Goal: Information Seeking & Learning: Learn about a topic

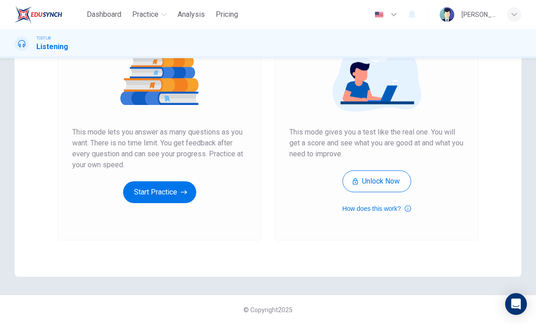
scroll to position [115, 0]
click at [208, 185] on div "Unlimited Practice This mode lets you answer as many questions as you want. The…" at bounding box center [159, 112] width 174 height 184
click at [178, 194] on button "Start Practice" at bounding box center [159, 192] width 73 height 22
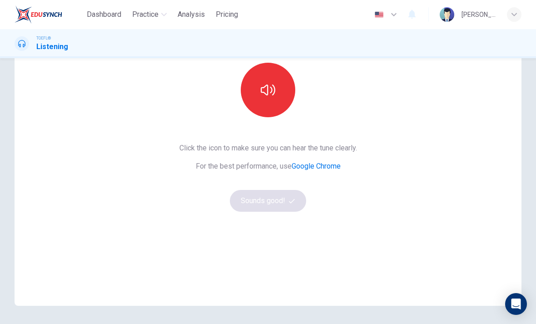
scroll to position [87, 0]
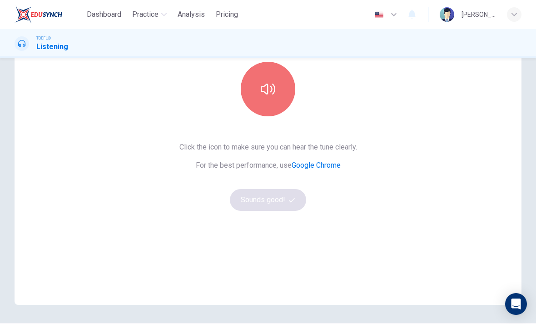
click at [276, 101] on button "button" at bounding box center [268, 89] width 55 height 55
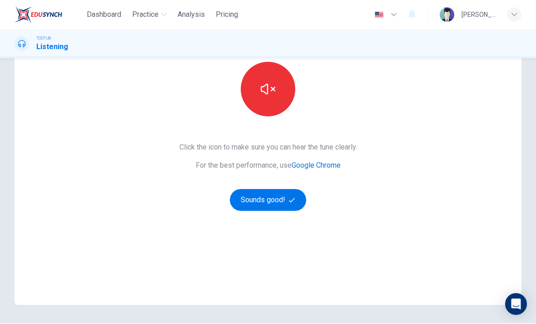
click at [286, 195] on button "Sounds good!" at bounding box center [268, 200] width 76 height 22
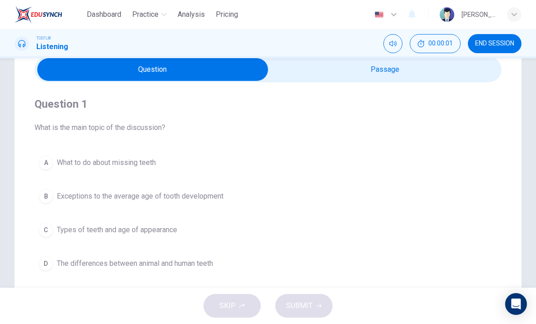
scroll to position [36, 0]
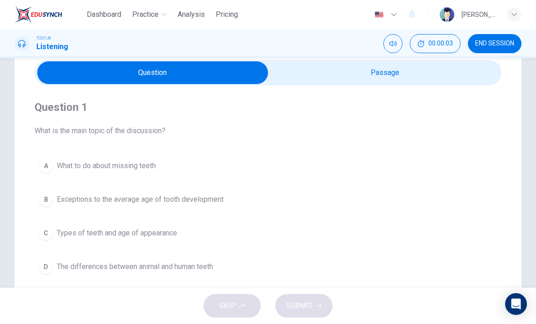
click at [424, 73] on input "checkbox" at bounding box center [152, 72] width 701 height 23
checkbox input "true"
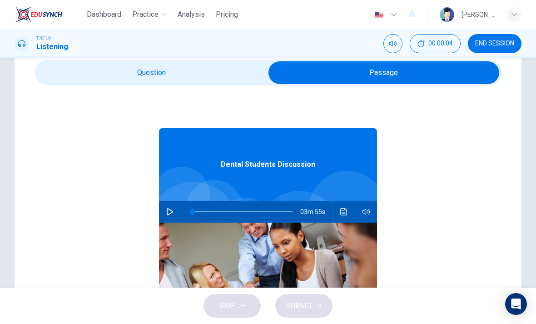
click at [166, 205] on button "button" at bounding box center [170, 212] width 15 height 22
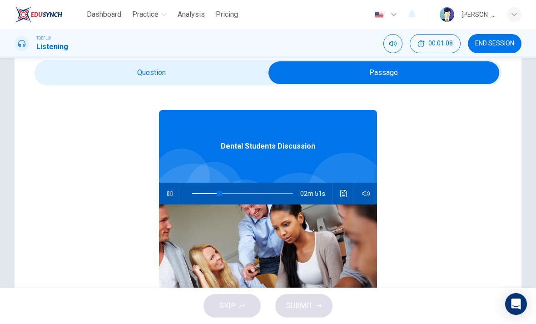
scroll to position [20, 0]
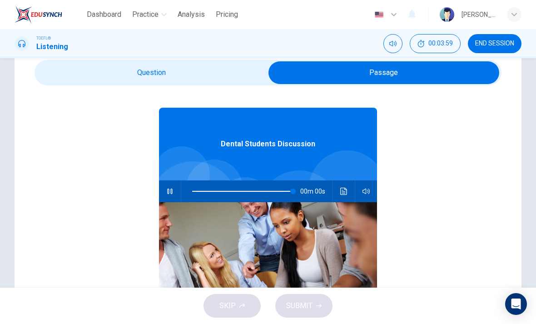
type input "0"
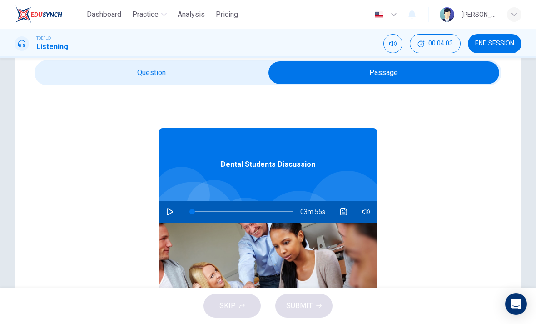
click at [197, 70] on input "checkbox" at bounding box center [384, 72] width 701 height 23
checkbox input "false"
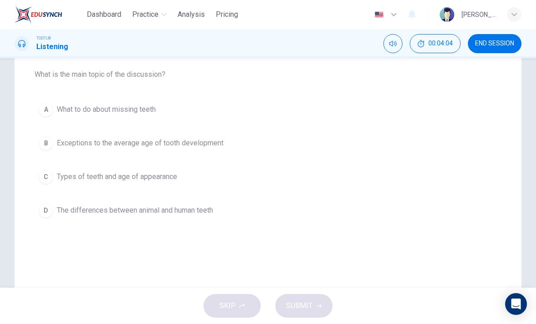
scroll to position [93, 0]
click at [269, 179] on button "C Types of teeth and age of appearance" at bounding box center [268, 176] width 467 height 23
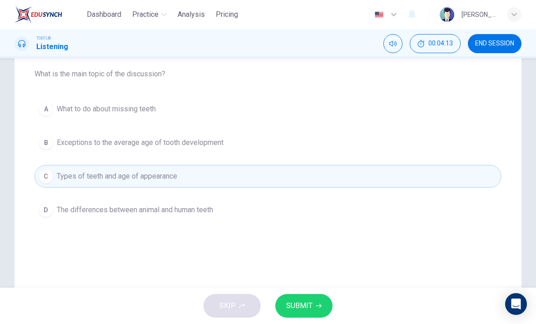
click at [314, 305] on button "SUBMIT" at bounding box center [303, 306] width 57 height 24
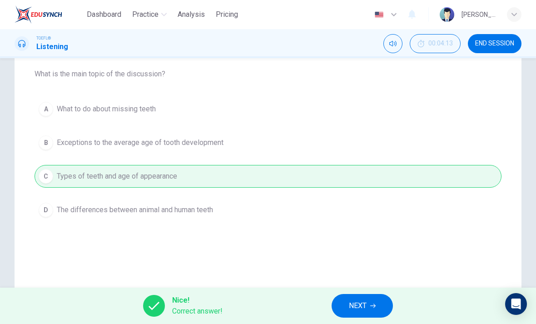
click at [381, 305] on button "NEXT" at bounding box center [362, 306] width 61 height 24
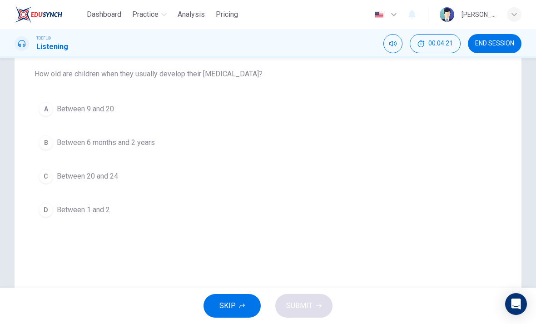
click at [137, 148] on span "Between 6 months and 2 years" at bounding box center [106, 142] width 98 height 11
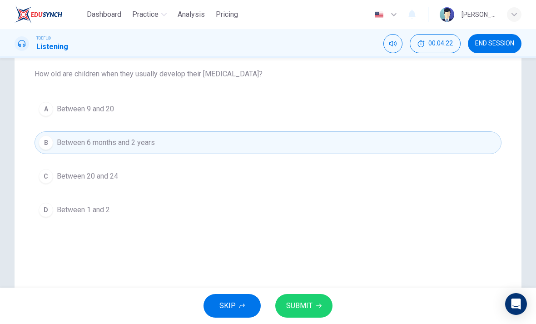
click at [316, 307] on icon "button" at bounding box center [318, 305] width 5 height 5
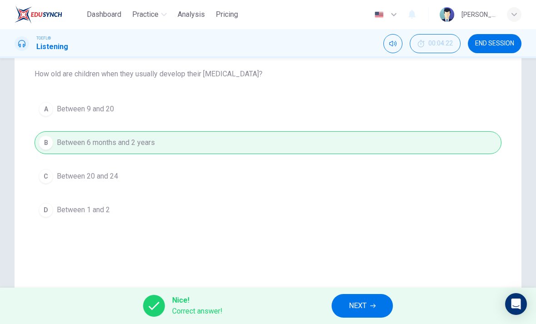
click at [370, 300] on button "NEXT" at bounding box center [362, 306] width 61 height 24
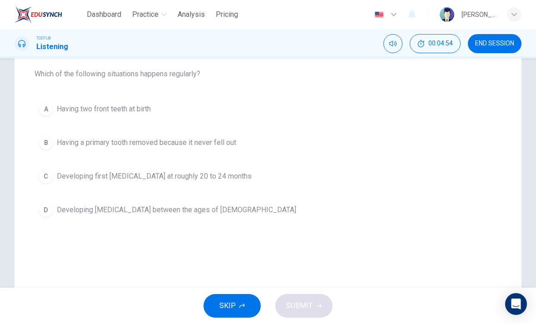
click at [199, 120] on button "A Having two front teeth at birth" at bounding box center [268, 109] width 467 height 23
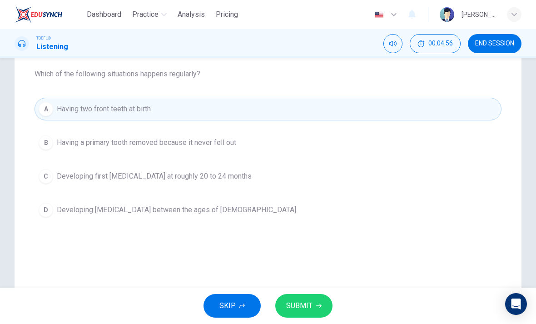
click at [310, 296] on button "SUBMIT" at bounding box center [303, 306] width 57 height 24
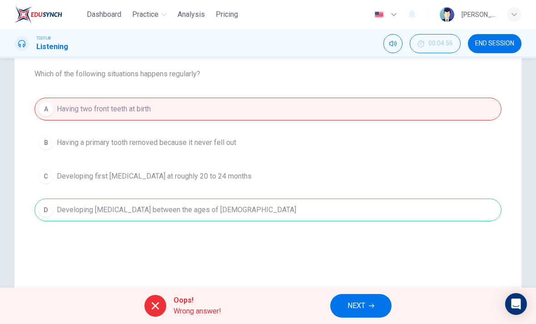
click at [367, 301] on button "NEXT" at bounding box center [360, 306] width 61 height 24
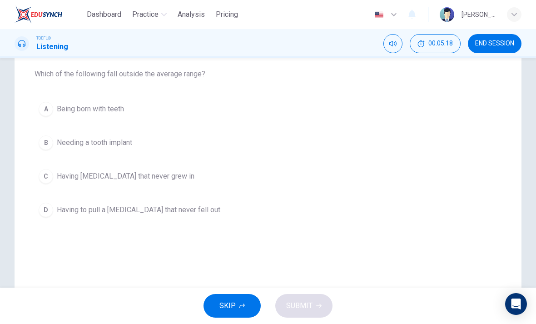
click at [208, 175] on button "C Having [MEDICAL_DATA] that never grew in" at bounding box center [268, 176] width 467 height 23
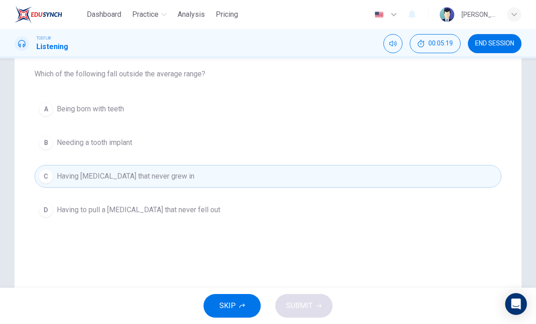
click at [119, 178] on span "Having [MEDICAL_DATA] that never grew in" at bounding box center [126, 176] width 138 height 11
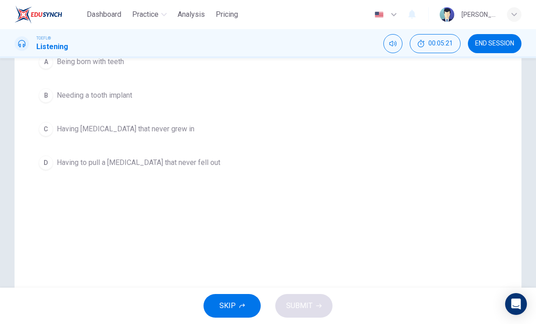
scroll to position [139, 0]
click at [66, 130] on span "Having [MEDICAL_DATA] that never grew in" at bounding box center [126, 130] width 138 height 11
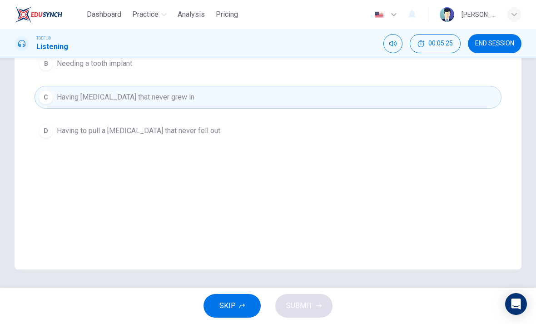
scroll to position [172, 0]
click at [53, 95] on button "C Having [MEDICAL_DATA] that never grew in" at bounding box center [268, 97] width 467 height 23
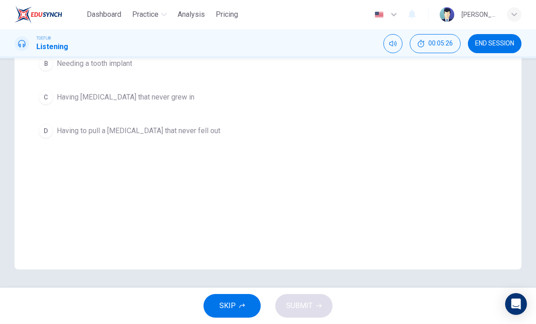
click at [53, 95] on button "C Having [MEDICAL_DATA] that never grew in" at bounding box center [268, 97] width 467 height 23
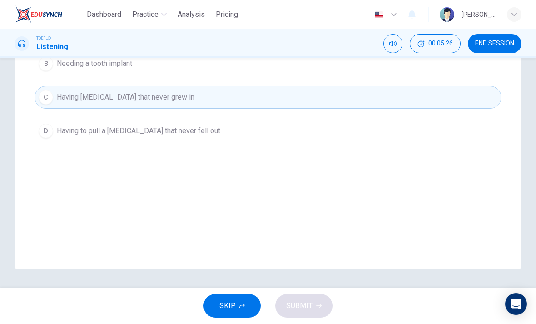
click at [52, 97] on div "C" at bounding box center [46, 97] width 15 height 15
click at [44, 100] on div "C" at bounding box center [46, 97] width 15 height 15
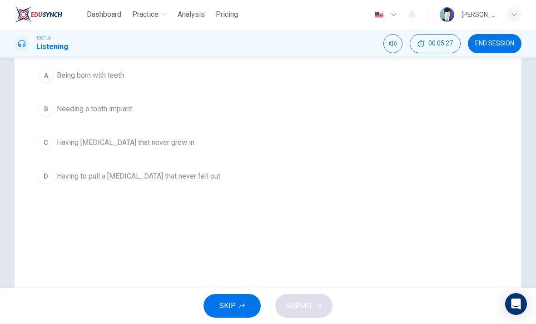
scroll to position [125, 0]
click at [50, 113] on div "B" at bounding box center [46, 110] width 15 height 15
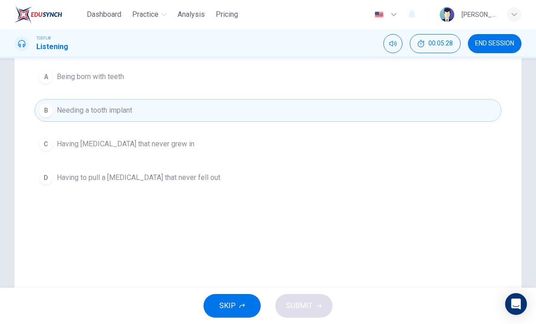
click at [45, 80] on div "A" at bounding box center [46, 77] width 15 height 15
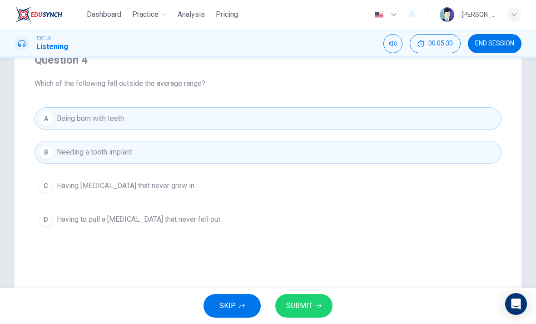
scroll to position [83, 0]
click at [51, 163] on button "B Needing a tooth implant" at bounding box center [268, 152] width 467 height 23
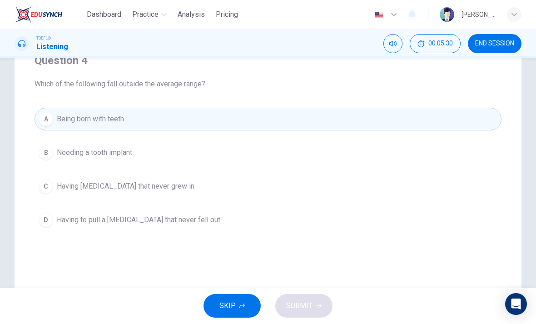
click at [49, 115] on div "A" at bounding box center [46, 119] width 15 height 15
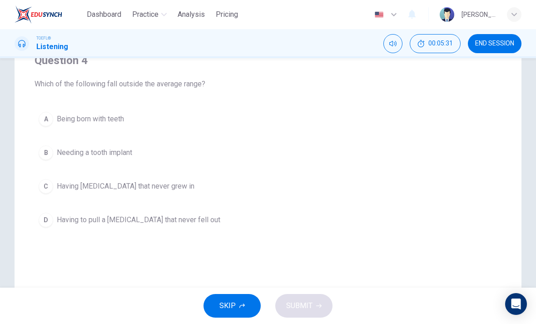
click at [50, 184] on div "C" at bounding box center [46, 186] width 15 height 15
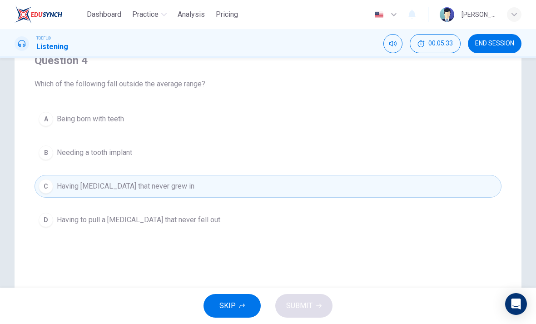
click at [82, 222] on span "Having to pull a [MEDICAL_DATA] that never fell out" at bounding box center [139, 219] width 164 height 11
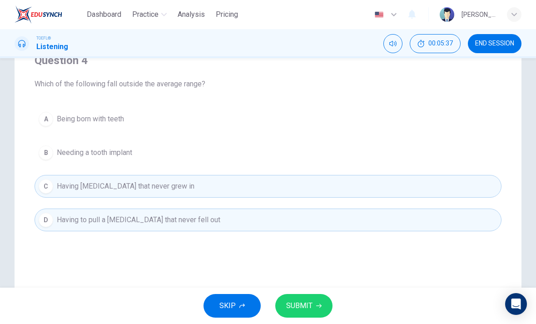
click at [316, 304] on icon "button" at bounding box center [318, 305] width 5 height 5
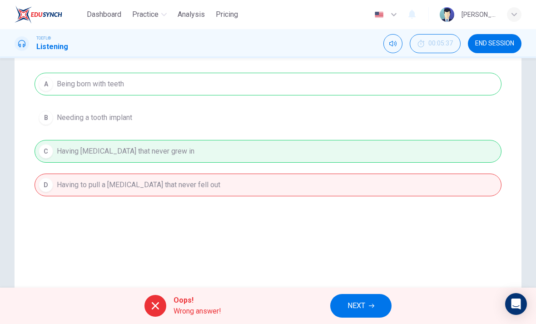
scroll to position [118, 0]
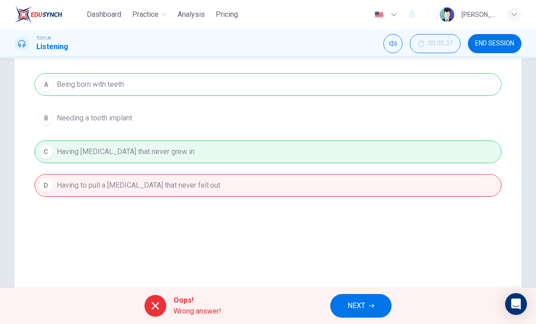
click at [377, 300] on button "NEXT" at bounding box center [360, 306] width 61 height 24
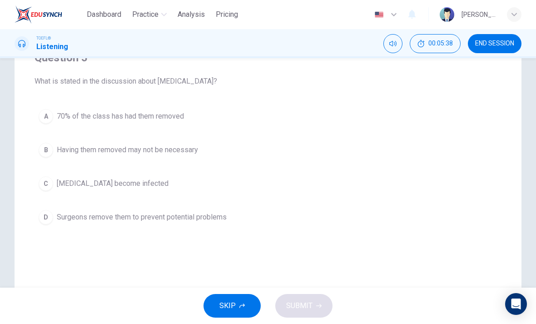
scroll to position [83, 0]
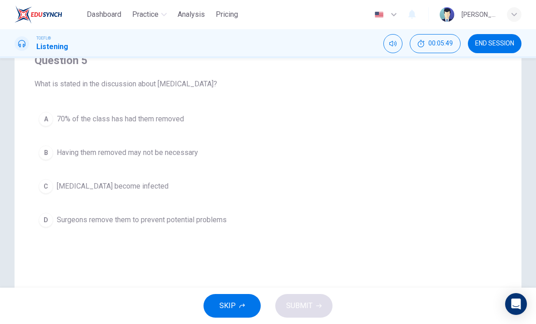
click at [51, 161] on button "B Having them removed may not be necessary" at bounding box center [268, 152] width 467 height 23
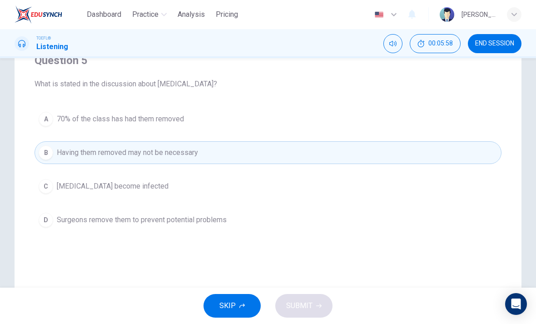
click at [89, 218] on span "Surgeons remove them to prevent potential problems" at bounding box center [142, 219] width 170 height 11
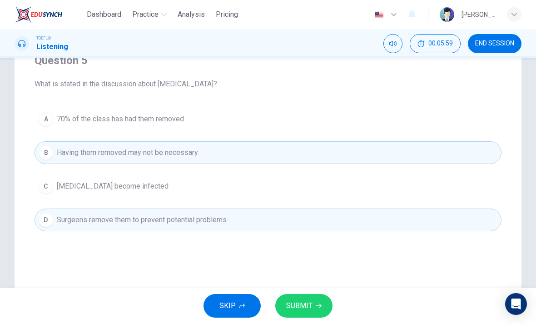
click at [318, 303] on icon "button" at bounding box center [318, 305] width 5 height 5
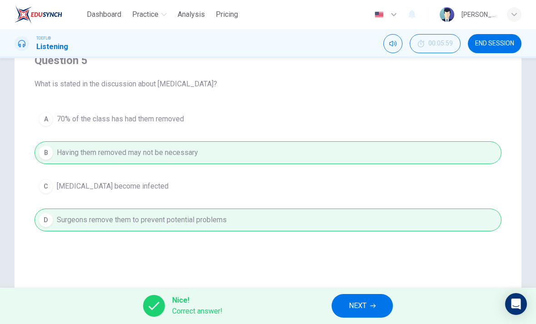
click at [375, 304] on icon "button" at bounding box center [372, 305] width 5 height 5
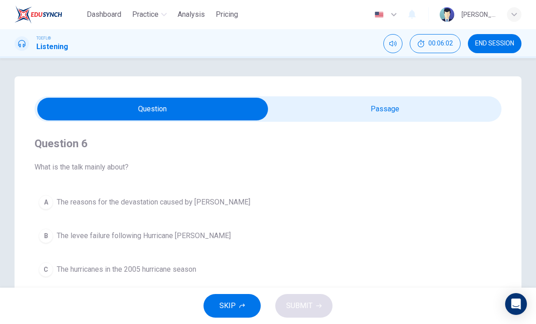
scroll to position [0, 0]
click at [387, 111] on input "checkbox" at bounding box center [152, 109] width 701 height 23
checkbox input "true"
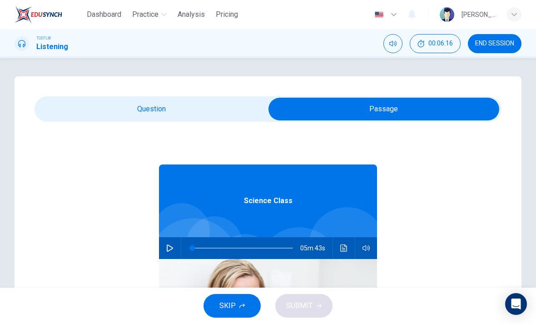
click at [172, 246] on icon "button" at bounding box center [169, 247] width 7 height 7
click at [171, 240] on button "button" at bounding box center [170, 248] width 15 height 22
click at [174, 246] on button "button" at bounding box center [170, 248] width 15 height 22
type input "0"
click at [169, 112] on input "checkbox" at bounding box center [384, 109] width 701 height 23
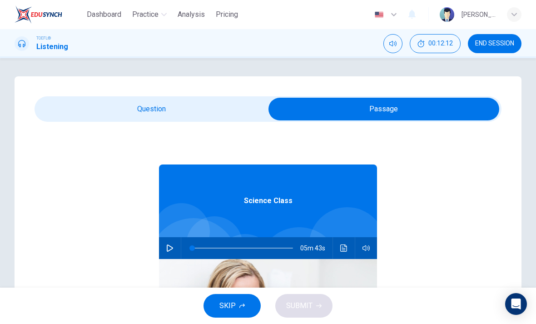
checkbox input "false"
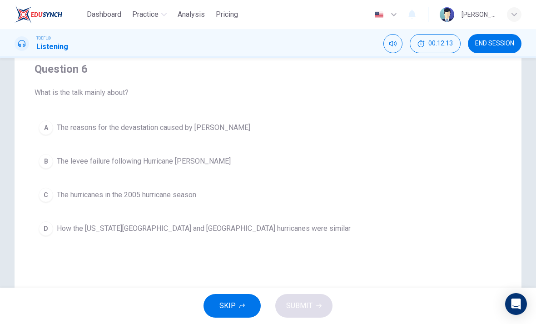
scroll to position [72, 0]
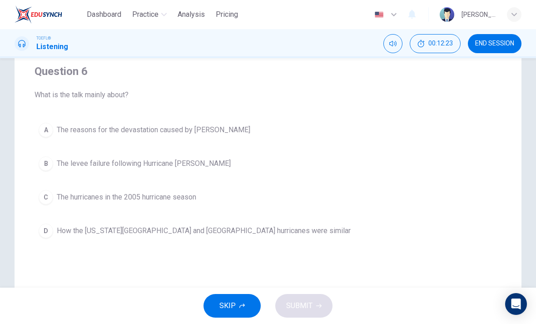
click at [217, 140] on button "A The reasons for the devastation caused by [PERSON_NAME]" at bounding box center [268, 130] width 467 height 23
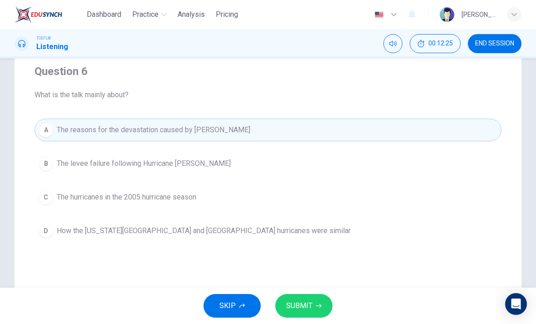
click at [323, 300] on button "SUBMIT" at bounding box center [303, 306] width 57 height 24
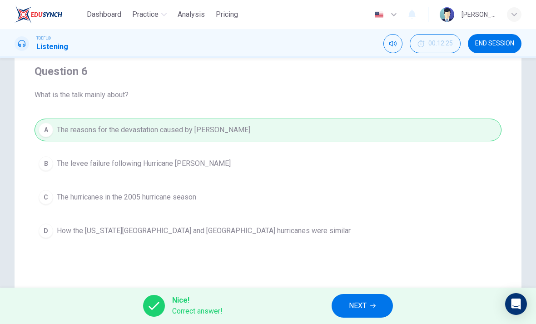
click at [358, 305] on span "NEXT" at bounding box center [358, 305] width 18 height 13
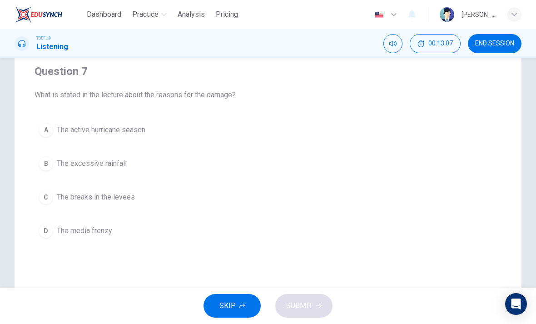
click at [44, 199] on div "C" at bounding box center [46, 197] width 15 height 15
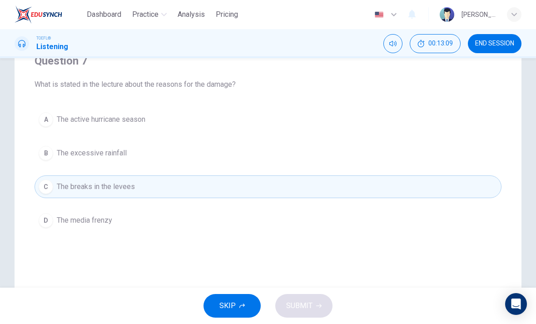
scroll to position [85, 0]
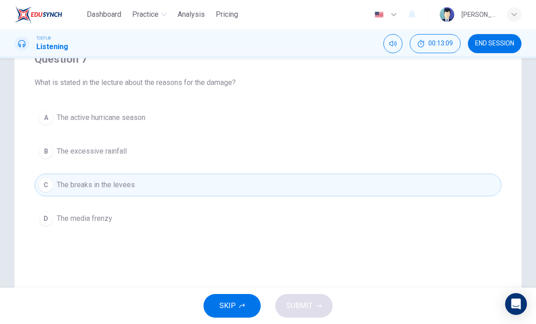
click at [53, 147] on button "B The excessive rainfall" at bounding box center [268, 151] width 467 height 23
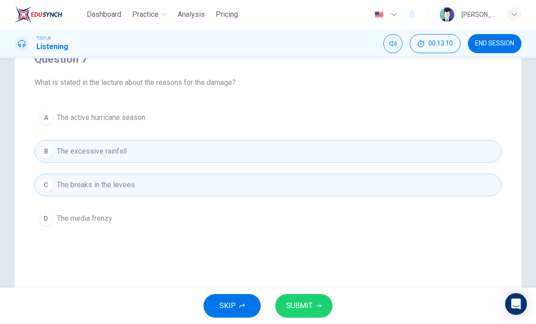
click at [290, 304] on span "SUBMIT" at bounding box center [299, 305] width 26 height 13
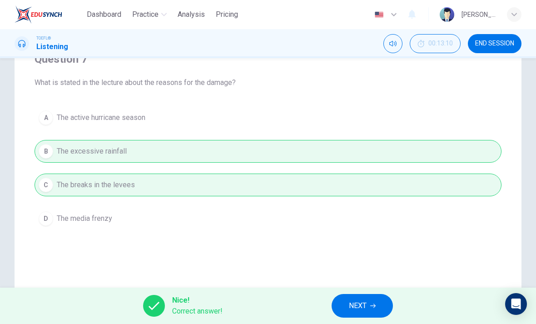
click at [343, 297] on button "NEXT" at bounding box center [362, 306] width 61 height 24
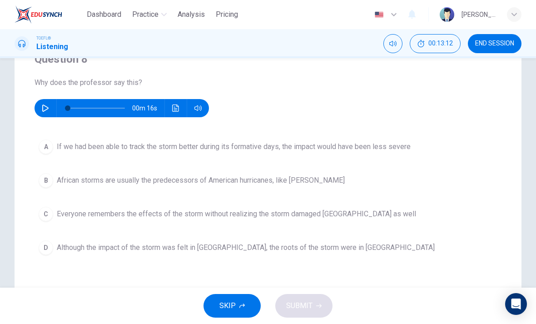
click at [45, 114] on button "button" at bounding box center [45, 108] width 15 height 18
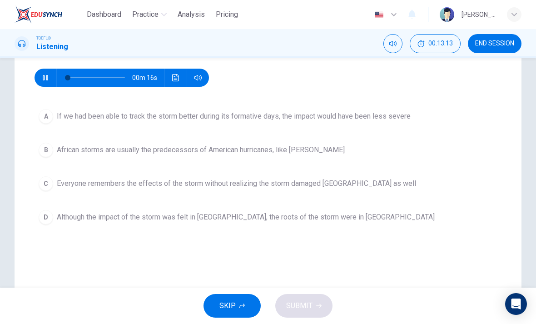
scroll to position [118, 0]
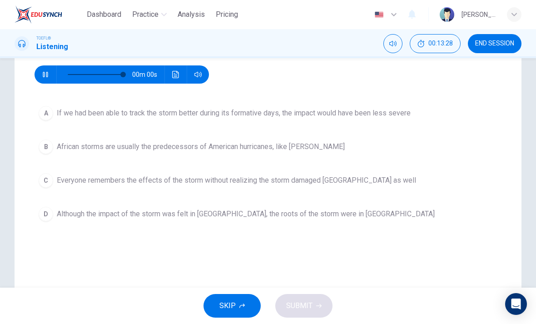
type input "0"
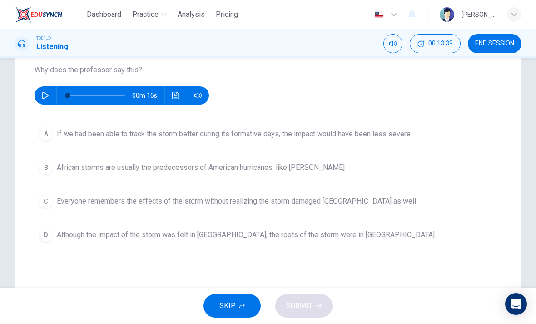
scroll to position [98, 0]
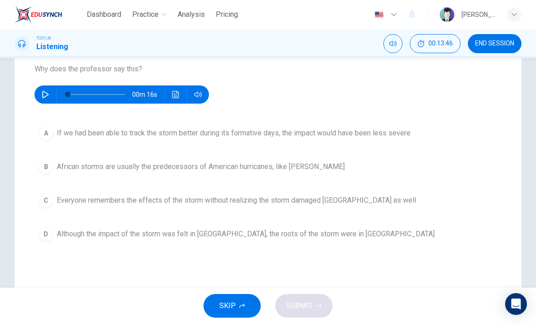
click at [245, 228] on button "D Although the impact of the storm was felt in [GEOGRAPHIC_DATA], the roots of …" at bounding box center [268, 234] width 467 height 23
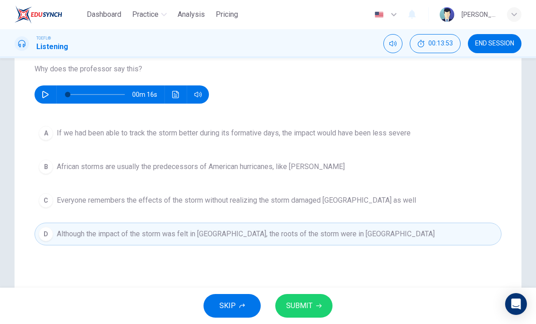
click at [299, 298] on button "SUBMIT" at bounding box center [303, 306] width 57 height 24
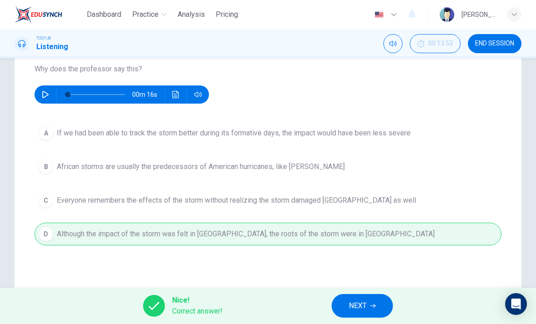
click at [342, 310] on button "NEXT" at bounding box center [362, 306] width 61 height 24
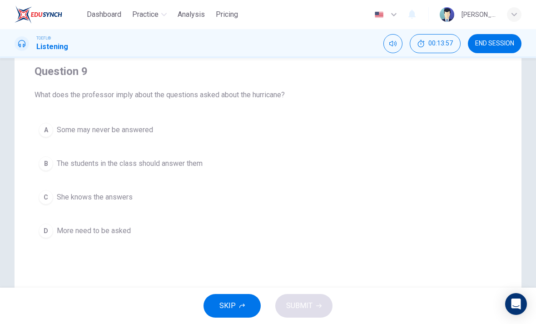
scroll to position [70, 0]
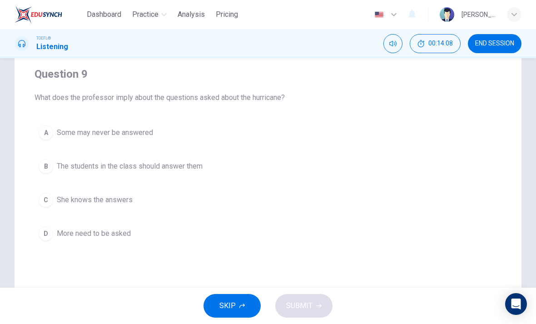
click at [101, 129] on span "Some may never be answered" at bounding box center [105, 132] width 96 height 11
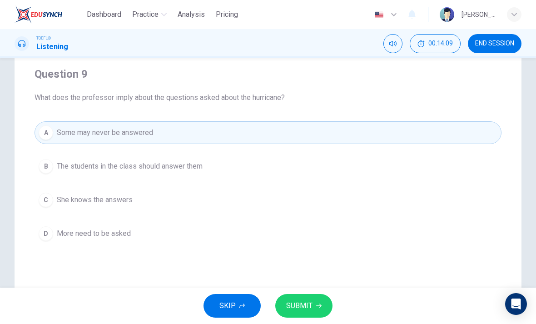
click at [301, 300] on span "SUBMIT" at bounding box center [299, 305] width 26 height 13
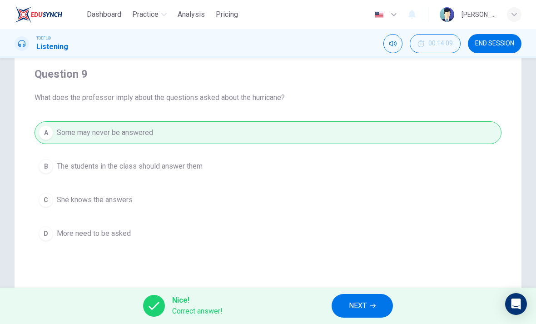
click at [350, 309] on span "NEXT" at bounding box center [358, 305] width 18 height 13
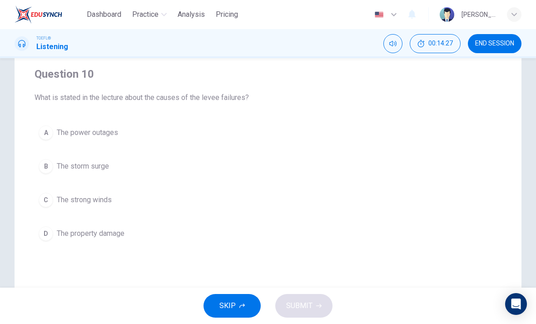
click at [113, 203] on button "C The strong winds" at bounding box center [268, 200] width 467 height 23
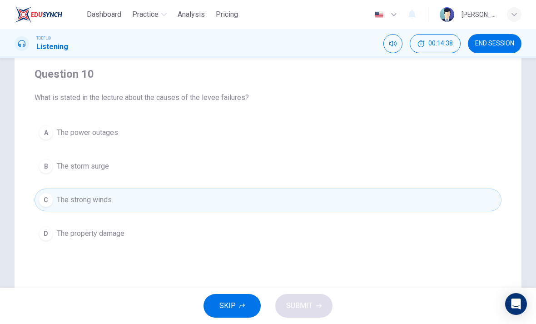
click at [109, 172] on button "B The storm surge" at bounding box center [268, 166] width 467 height 23
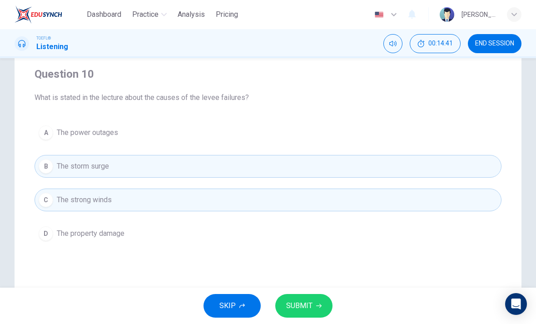
click at [303, 294] on button "SUBMIT" at bounding box center [303, 306] width 57 height 24
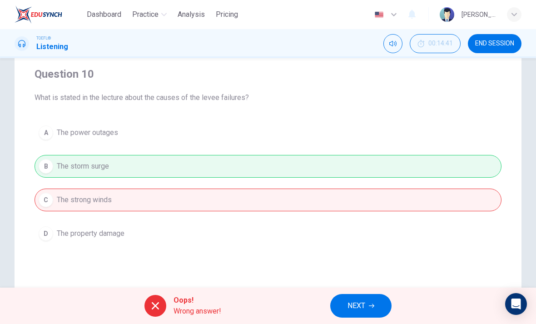
click at [344, 303] on button "NEXT" at bounding box center [360, 306] width 61 height 24
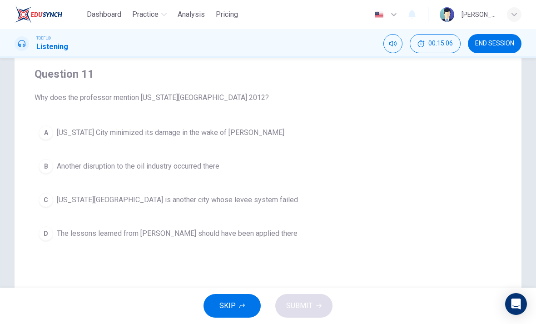
click at [203, 205] on button "C [US_STATE][GEOGRAPHIC_DATA] is another city whose levee system failed" at bounding box center [268, 200] width 467 height 23
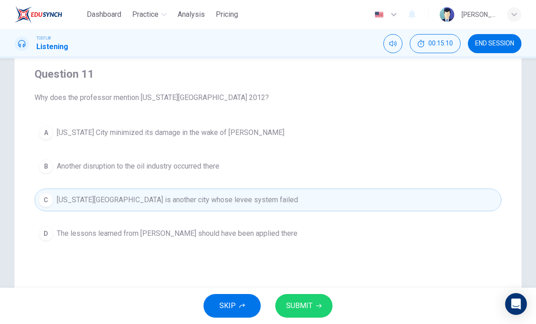
click at [300, 302] on span "SUBMIT" at bounding box center [299, 305] width 26 height 13
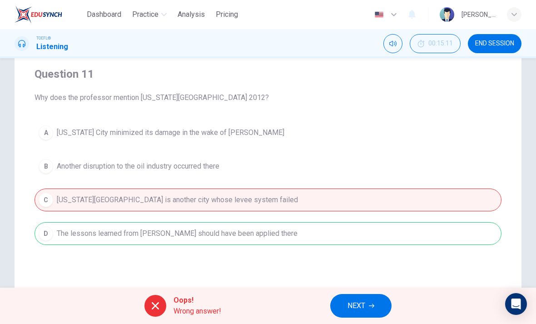
click at [352, 295] on button "NEXT" at bounding box center [360, 306] width 61 height 24
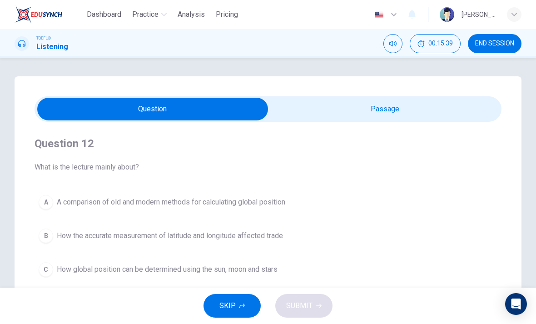
click at [422, 113] on input "checkbox" at bounding box center [152, 109] width 701 height 23
checkbox input "true"
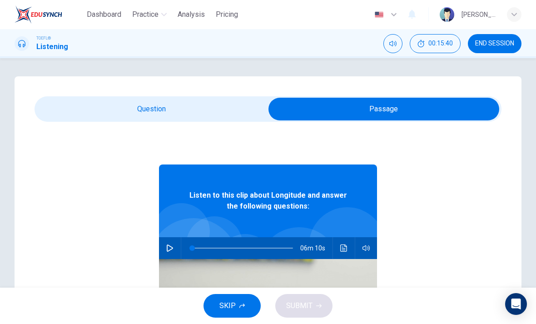
click at [169, 239] on button "button" at bounding box center [170, 248] width 15 height 22
type input "8"
click at [172, 103] on input "checkbox" at bounding box center [384, 109] width 701 height 23
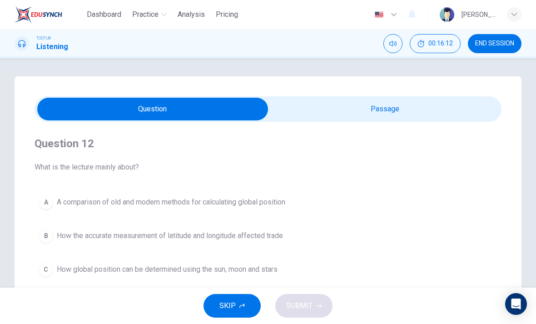
click at [341, 105] on input "checkbox" at bounding box center [152, 109] width 701 height 23
checkbox input "true"
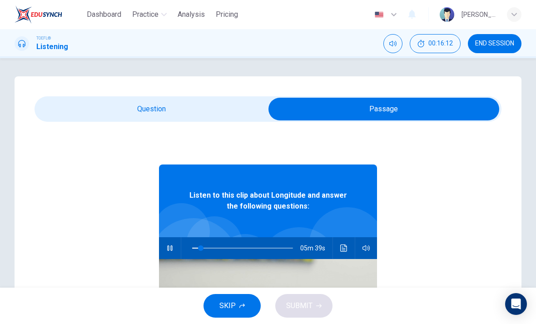
type input "9"
click at [205, 104] on input "checkbox" at bounding box center [384, 109] width 701 height 23
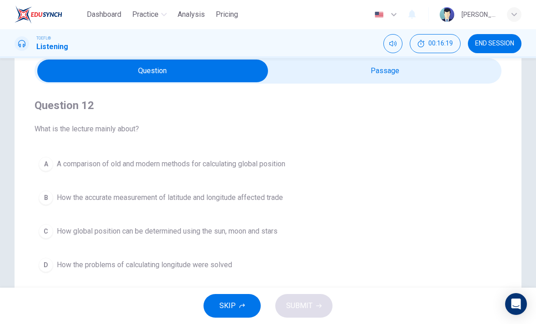
scroll to position [35, 0]
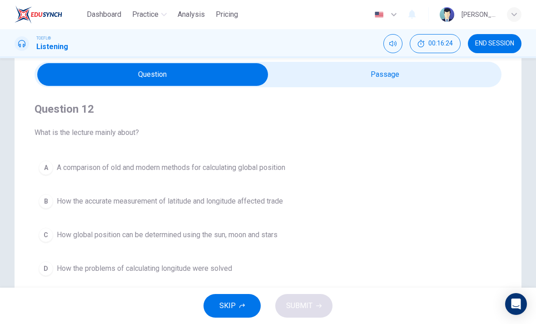
click at [392, 65] on input "checkbox" at bounding box center [152, 74] width 701 height 23
checkbox input "true"
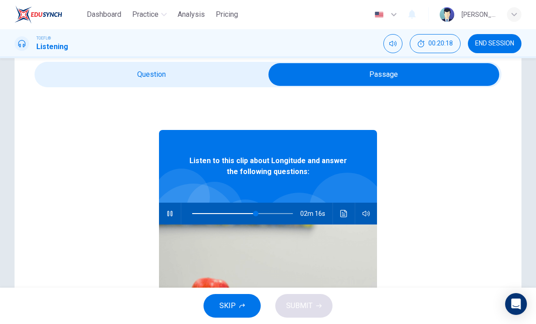
click at [174, 212] on button "button" at bounding box center [170, 214] width 15 height 22
type input "63"
click at [170, 79] on input "checkbox" at bounding box center [384, 74] width 701 height 23
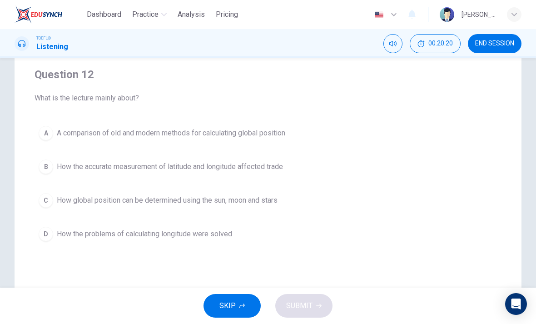
scroll to position [70, 0]
click at [168, 229] on span "How the problems of calculating longitude were solved" at bounding box center [144, 233] width 175 height 11
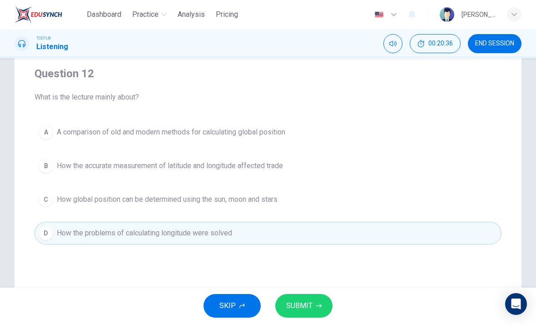
click at [313, 305] on button "SUBMIT" at bounding box center [303, 306] width 57 height 24
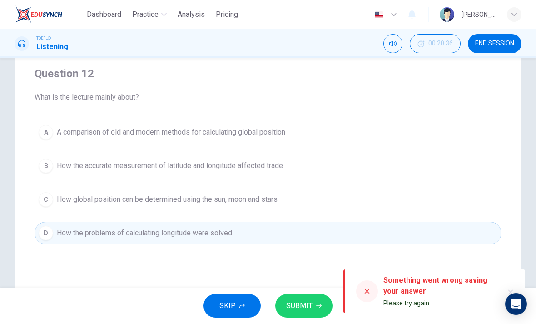
click at [307, 307] on span "SUBMIT" at bounding box center [299, 305] width 26 height 13
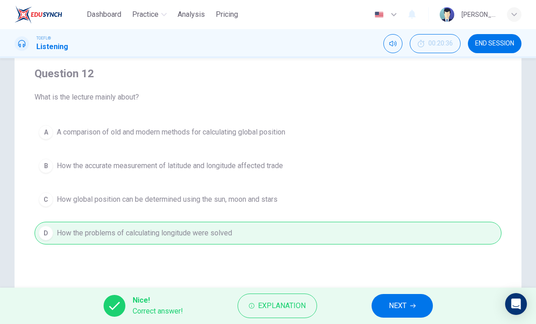
click at [418, 313] on button "NEXT" at bounding box center [402, 306] width 61 height 24
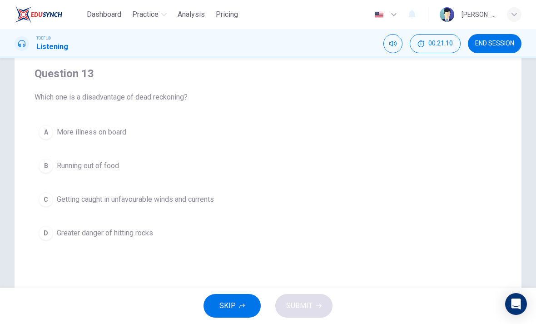
click at [212, 207] on button "C Getting caught in unfavourable winds and currents" at bounding box center [268, 199] width 467 height 23
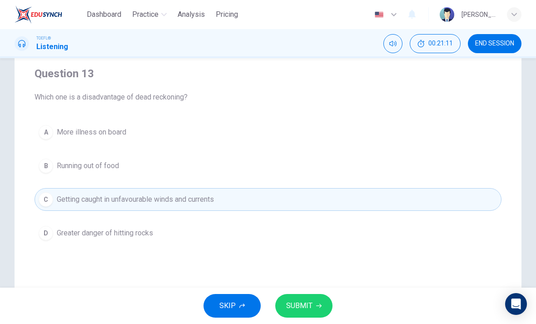
click at [300, 294] on button "SUBMIT" at bounding box center [303, 306] width 57 height 24
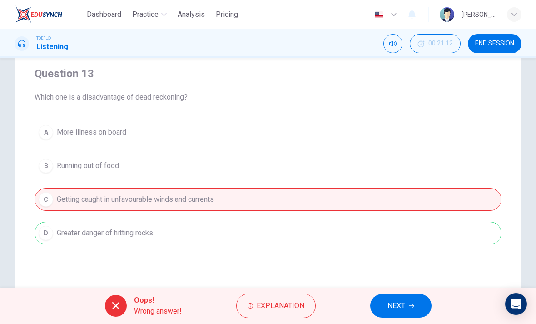
click at [401, 309] on span "NEXT" at bounding box center [397, 305] width 18 height 13
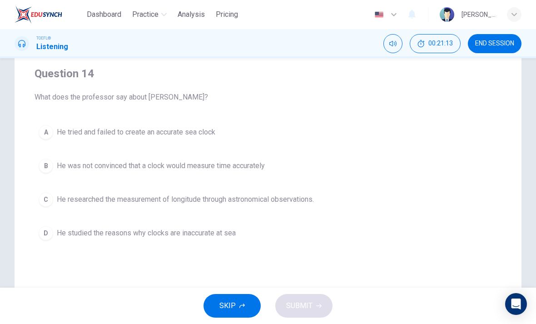
click at [433, 210] on button "C He researched the measurement of longitude through astronomical observations." at bounding box center [268, 199] width 467 height 23
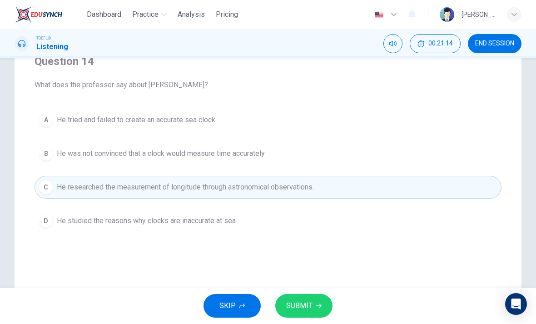
scroll to position [84, 0]
click at [377, 154] on button "B He was not convinced that a clock would measure time accurately" at bounding box center [268, 152] width 467 height 23
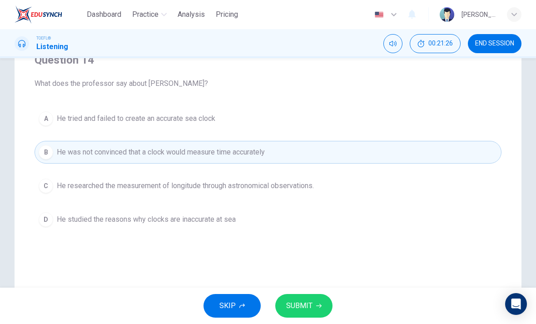
click at [324, 304] on button "SUBMIT" at bounding box center [303, 306] width 57 height 24
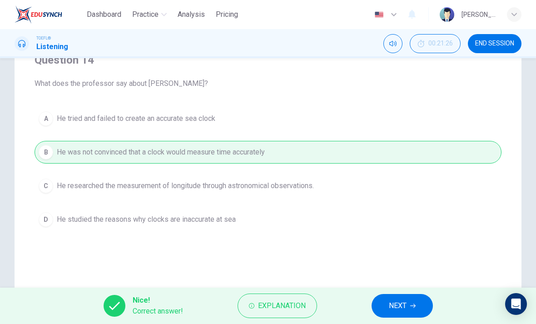
click at [402, 303] on span "NEXT" at bounding box center [398, 305] width 18 height 13
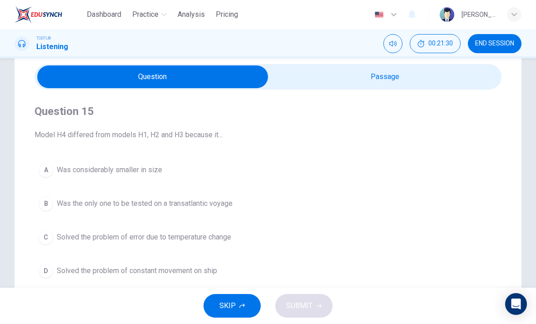
scroll to position [20, 0]
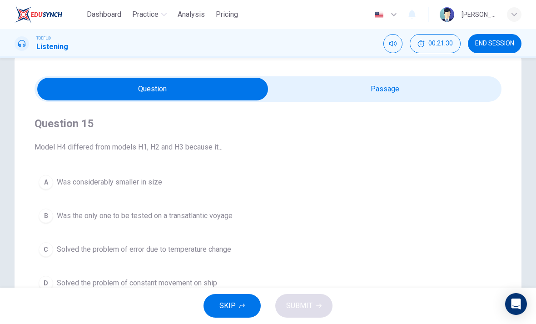
click at [420, 94] on input "checkbox" at bounding box center [152, 89] width 701 height 23
checkbox input "true"
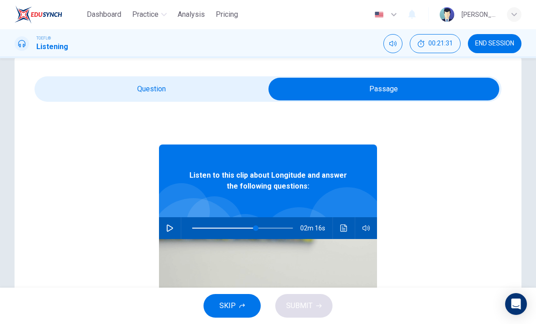
click at [171, 232] on button "button" at bounding box center [170, 228] width 15 height 22
click at [171, 230] on icon "button" at bounding box center [169, 227] width 5 height 5
type input "77"
click at [223, 79] on input "checkbox" at bounding box center [384, 89] width 701 height 23
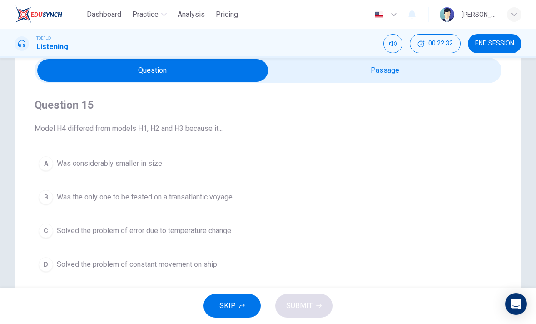
scroll to position [35, 0]
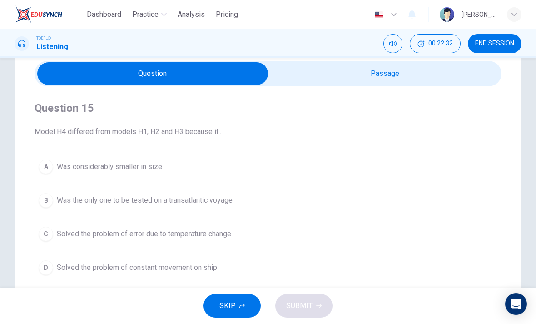
click at [389, 75] on input "checkbox" at bounding box center [152, 73] width 701 height 23
checkbox input "true"
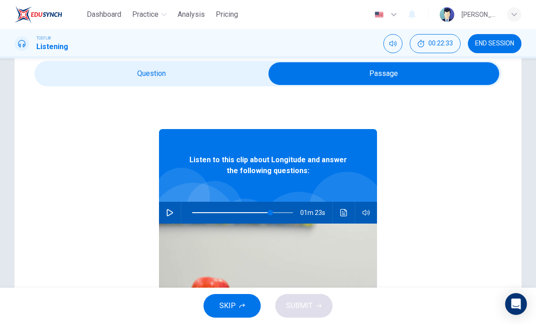
click at [172, 213] on icon "button" at bounding box center [170, 212] width 6 height 7
type input "99"
click at [231, 70] on input "checkbox" at bounding box center [384, 73] width 701 height 23
checkbox input "false"
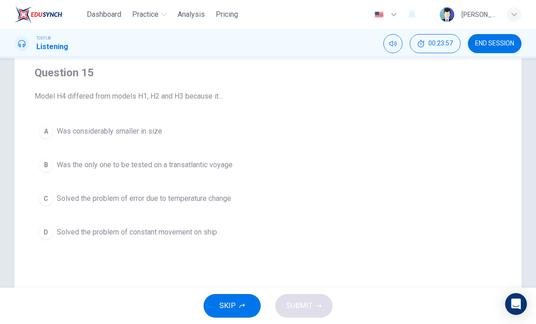
scroll to position [72, 0]
click at [225, 186] on button "C Solved the problem of error due to temperature change" at bounding box center [268, 197] width 467 height 23
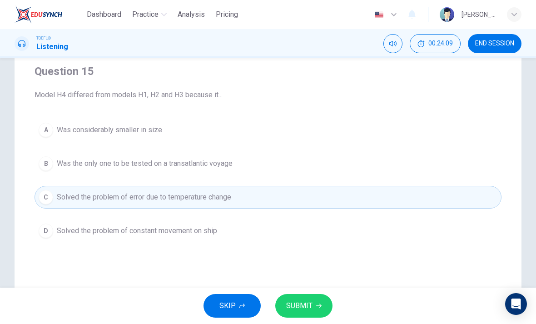
click at [318, 304] on icon "button" at bounding box center [318, 305] width 5 height 5
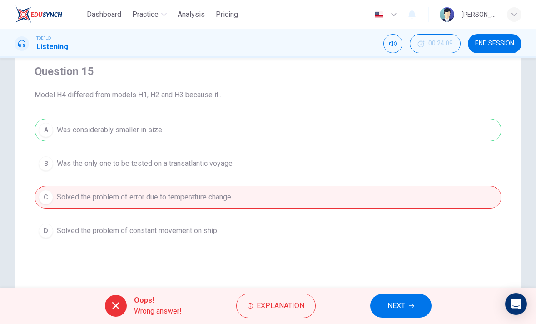
click at [397, 296] on button "NEXT" at bounding box center [400, 306] width 61 height 24
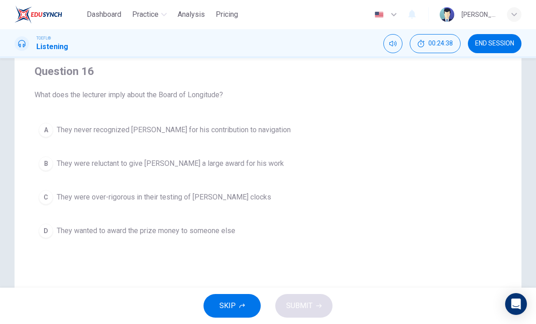
click at [239, 174] on button "B They were reluctant to give [PERSON_NAME] a large award for his work" at bounding box center [268, 163] width 467 height 23
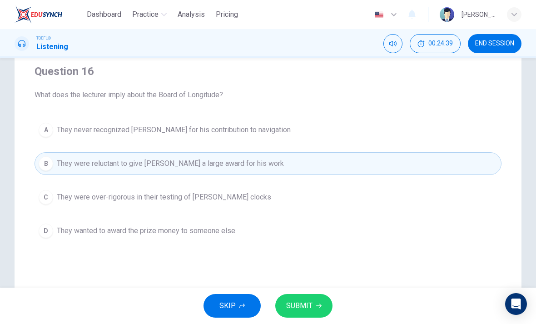
click at [309, 311] on span "SUBMIT" at bounding box center [299, 305] width 26 height 13
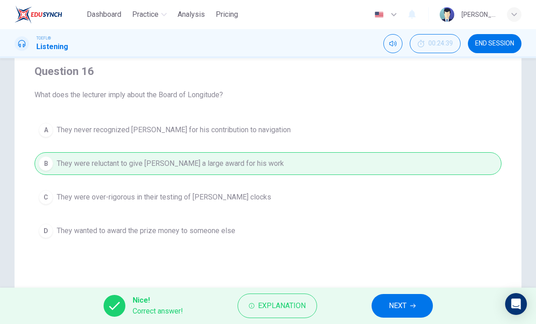
click at [392, 305] on span "NEXT" at bounding box center [398, 305] width 18 height 13
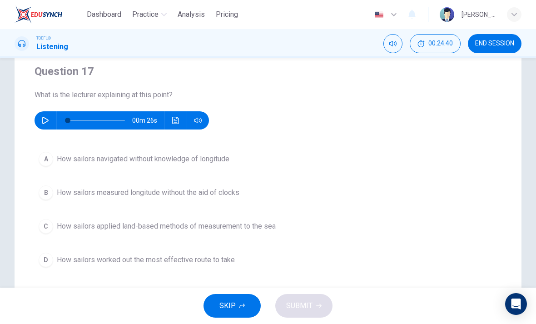
click at [44, 116] on button "button" at bounding box center [45, 120] width 15 height 18
click at [70, 119] on span at bounding box center [68, 120] width 5 height 5
click at [43, 117] on icon "button" at bounding box center [45, 120] width 6 height 7
click at [51, 158] on div "A" at bounding box center [46, 159] width 15 height 15
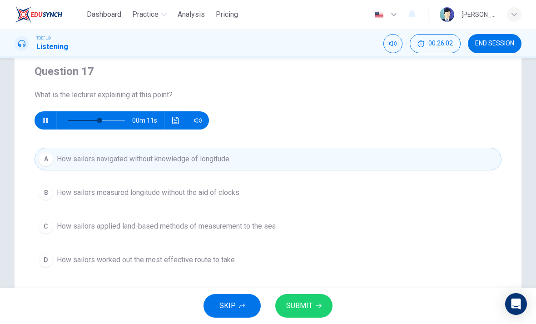
click at [299, 302] on span "SUBMIT" at bounding box center [299, 305] width 26 height 13
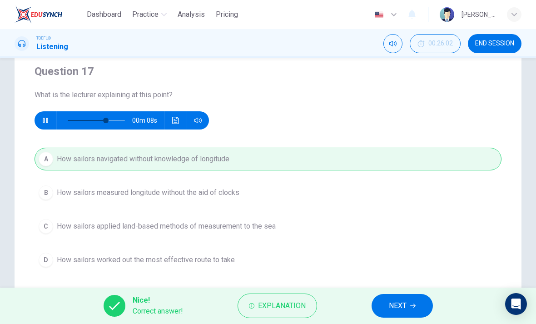
type input "71"
click at [414, 302] on button "NEXT" at bounding box center [402, 306] width 61 height 24
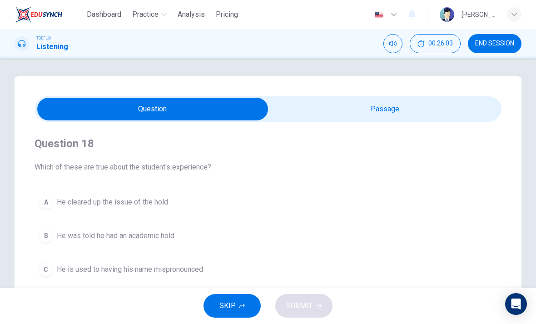
click at [448, 118] on input "checkbox" at bounding box center [152, 109] width 701 height 23
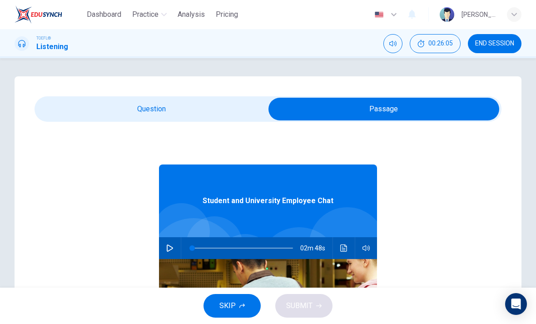
click at [207, 115] on input "checkbox" at bounding box center [384, 109] width 701 height 23
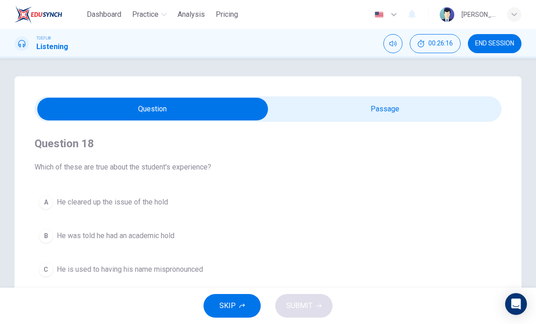
click at [437, 108] on input "checkbox" at bounding box center [152, 109] width 701 height 23
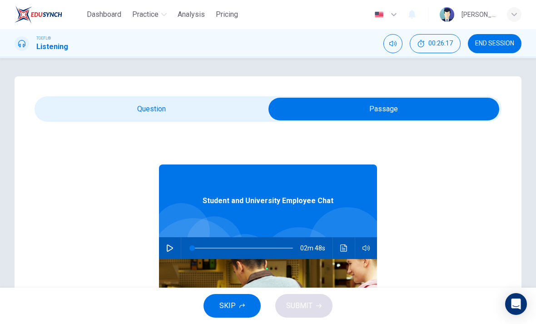
click at [170, 252] on button "button" at bounding box center [170, 248] width 15 height 22
click at [186, 105] on input "checkbox" at bounding box center [384, 109] width 701 height 23
checkbox input "false"
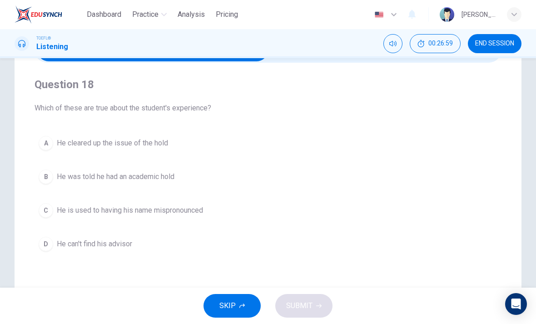
scroll to position [58, 0]
click at [149, 141] on span "He cleared up the issue of the hold" at bounding box center [112, 144] width 111 height 11
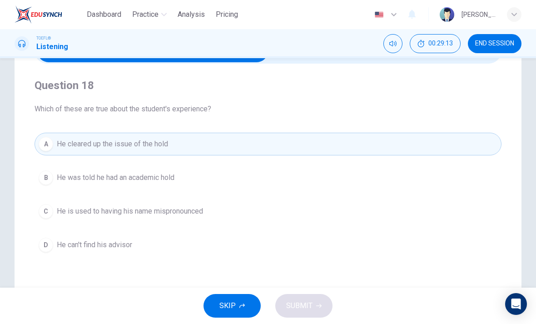
click at [151, 172] on span "He was told he had an academic hold" at bounding box center [116, 177] width 118 height 11
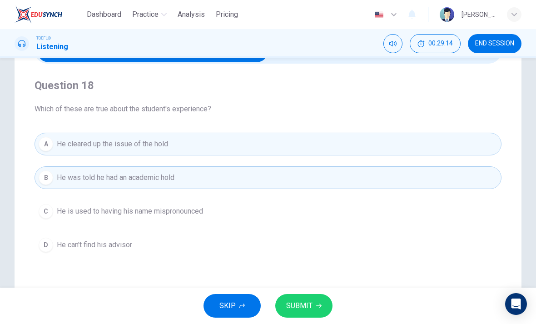
click at [215, 172] on button "B He was told he had an academic hold" at bounding box center [268, 177] width 467 height 23
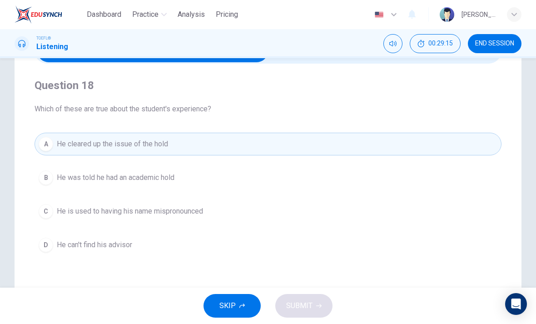
click at [198, 211] on span "He is used to having his name mispronounced" at bounding box center [130, 211] width 146 height 11
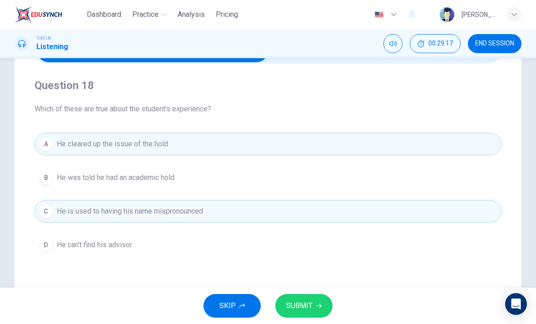
click at [302, 309] on span "SUBMIT" at bounding box center [299, 305] width 26 height 13
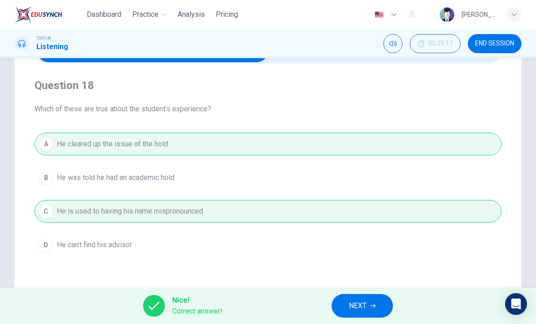
click at [360, 302] on span "NEXT" at bounding box center [358, 305] width 18 height 13
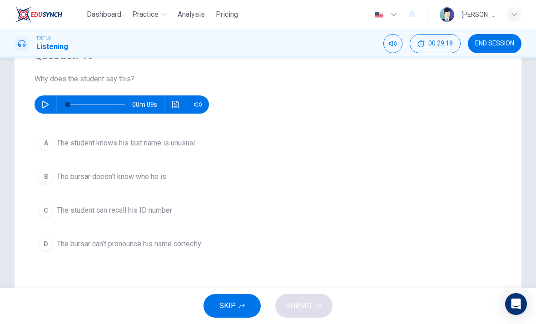
scroll to position [89, 0]
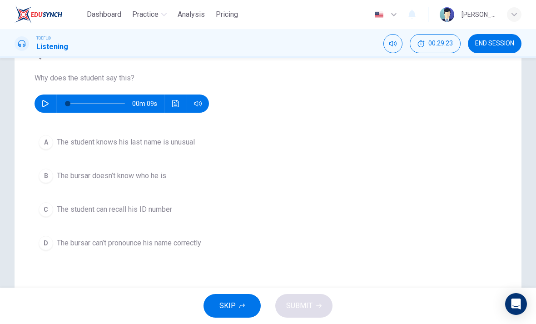
click at [49, 105] on button "button" at bounding box center [45, 103] width 15 height 18
type input "0"
click at [50, 202] on button "C The student can recall his ID number" at bounding box center [268, 209] width 467 height 23
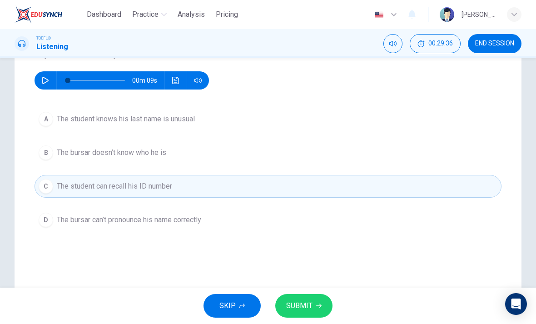
scroll to position [113, 0]
click at [52, 189] on div "C" at bounding box center [46, 186] width 15 height 15
click at [48, 124] on div "A" at bounding box center [46, 118] width 15 height 15
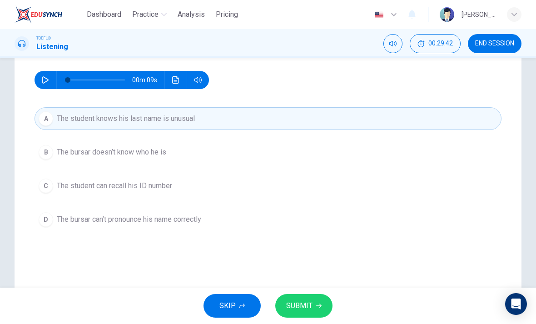
click at [285, 295] on button "SUBMIT" at bounding box center [303, 306] width 57 height 24
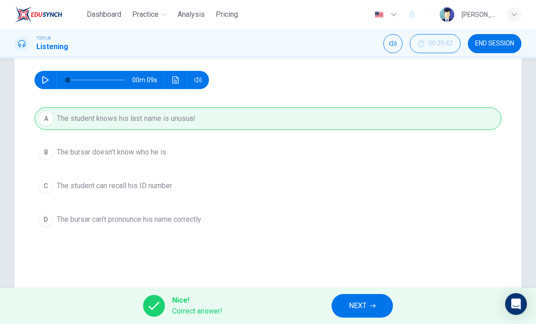
click at [356, 308] on span "NEXT" at bounding box center [358, 305] width 18 height 13
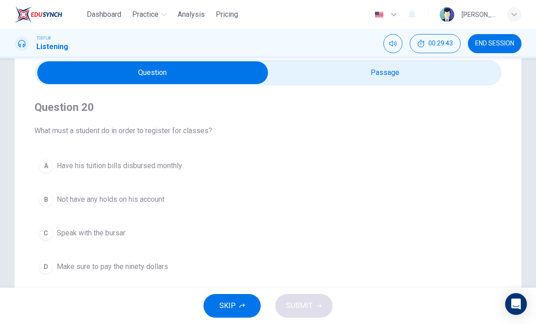
scroll to position [70, 0]
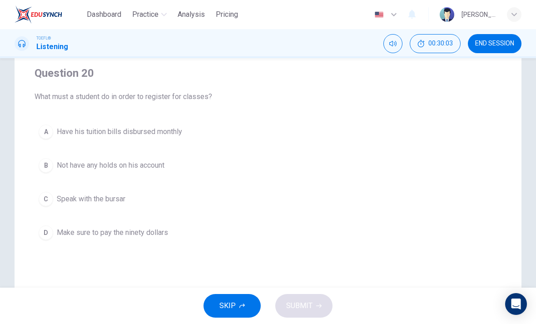
click at [142, 157] on button "B Not have any holds on his account" at bounding box center [268, 165] width 467 height 23
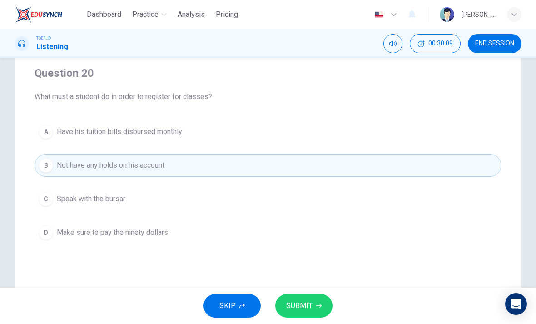
click at [286, 300] on span "SUBMIT" at bounding box center [299, 305] width 26 height 13
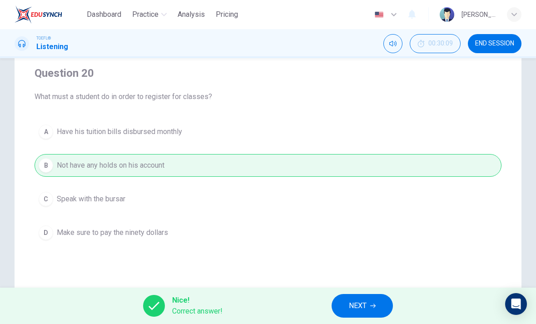
click at [358, 298] on button "NEXT" at bounding box center [362, 306] width 61 height 24
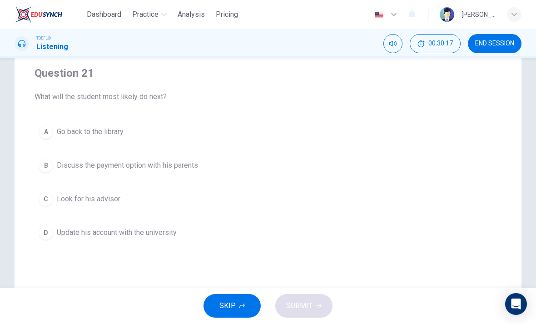
click at [110, 185] on div "A Go back to the library B Discuss the payment option with his parents C Look f…" at bounding box center [268, 182] width 467 height 124
click at [121, 195] on button "C Look for his advisor" at bounding box center [268, 199] width 467 height 23
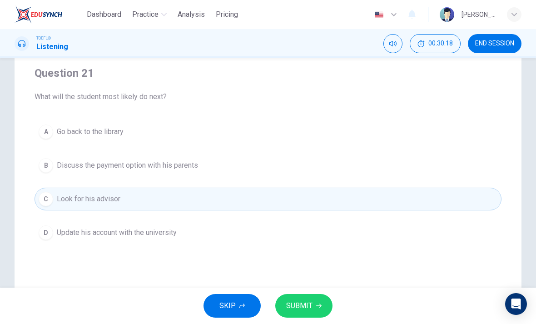
click at [293, 306] on span "SUBMIT" at bounding box center [299, 305] width 26 height 13
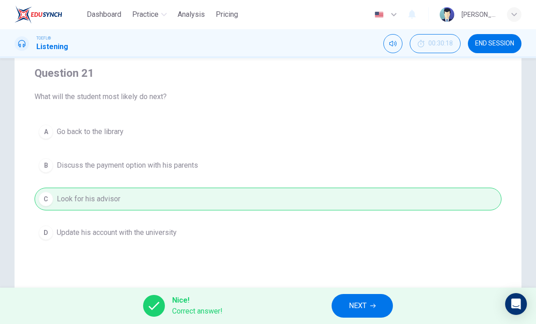
click at [366, 305] on span "NEXT" at bounding box center [358, 305] width 18 height 13
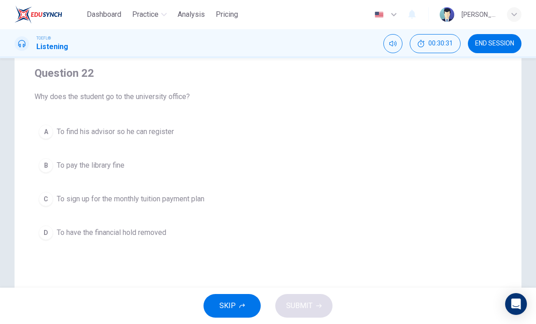
click at [150, 238] on span "To have the financial hold removed" at bounding box center [111, 232] width 109 height 11
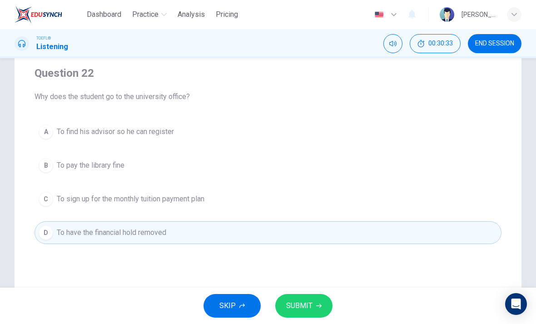
click at [301, 305] on span "SUBMIT" at bounding box center [299, 305] width 26 height 13
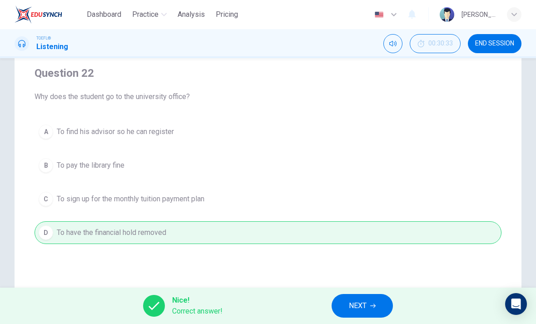
click at [352, 302] on span "NEXT" at bounding box center [358, 305] width 18 height 13
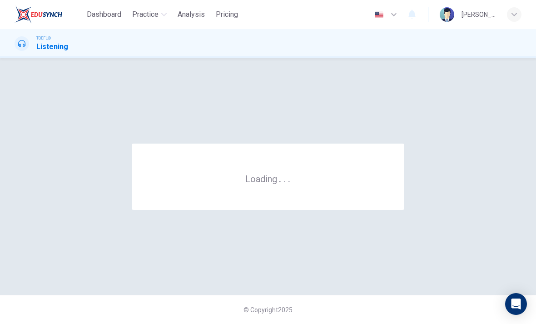
scroll to position [0, 0]
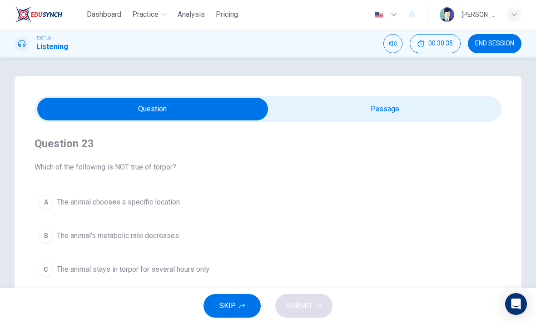
click at [487, 40] on span "END SESSION" at bounding box center [494, 43] width 39 height 7
